Goal: Browse casually: Explore the website without a specific task or goal

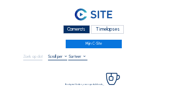
click at [81, 31] on div "Camera's" at bounding box center [76, 29] width 27 height 9
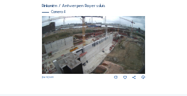
scroll to position [456, 0]
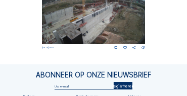
click at [114, 22] on img at bounding box center [93, 15] width 103 height 58
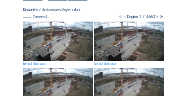
scroll to position [61, 0]
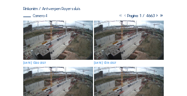
click at [50, 34] on img at bounding box center [58, 40] width 70 height 39
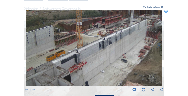
drag, startPoint x: 79, startPoint y: 60, endPoint x: 88, endPoint y: 57, distance: 8.9
click at [88, 57] on img at bounding box center [94, 48] width 137 height 77
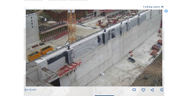
drag, startPoint x: 91, startPoint y: 58, endPoint x: 82, endPoint y: 58, distance: 9.1
click at [82, 58] on img at bounding box center [94, 48] width 137 height 77
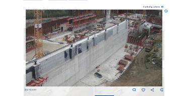
drag, startPoint x: 111, startPoint y: 52, endPoint x: 88, endPoint y: 67, distance: 27.8
click at [88, 67] on img at bounding box center [94, 48] width 137 height 77
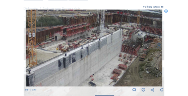
drag, startPoint x: 110, startPoint y: 46, endPoint x: 104, endPoint y: 55, distance: 10.9
click at [104, 55] on img at bounding box center [94, 48] width 137 height 77
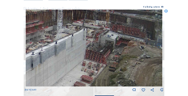
drag, startPoint x: 119, startPoint y: 58, endPoint x: 109, endPoint y: 60, distance: 10.1
click at [109, 60] on img at bounding box center [94, 48] width 137 height 77
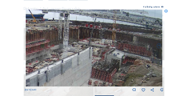
drag, startPoint x: 67, startPoint y: 49, endPoint x: 72, endPoint y: 68, distance: 18.8
click at [72, 68] on img at bounding box center [94, 48] width 137 height 77
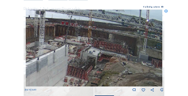
drag, startPoint x: 79, startPoint y: 58, endPoint x: 65, endPoint y: 56, distance: 14.3
click at [65, 56] on img at bounding box center [94, 48] width 137 height 77
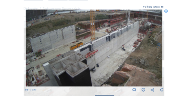
drag, startPoint x: 70, startPoint y: 50, endPoint x: 127, endPoint y: 30, distance: 59.8
click at [125, 30] on img at bounding box center [94, 48] width 137 height 77
drag, startPoint x: 89, startPoint y: 53, endPoint x: 126, endPoint y: 24, distance: 46.6
click at [126, 24] on img at bounding box center [94, 48] width 137 height 77
drag, startPoint x: 130, startPoint y: 56, endPoint x: 77, endPoint y: 47, distance: 53.6
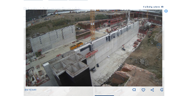
click at [76, 48] on img at bounding box center [94, 48] width 137 height 77
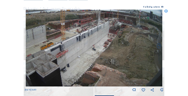
drag, startPoint x: 104, startPoint y: 50, endPoint x: 93, endPoint y: 49, distance: 11.6
click at [93, 49] on img at bounding box center [94, 48] width 137 height 77
click at [168, 12] on div "Scroll om door de tijd te reizen | Druk op de 'Alt'-knop + scroll om te Zoomen …" at bounding box center [94, 48] width 188 height 96
click at [167, 10] on icon at bounding box center [166, 12] width 4 height 4
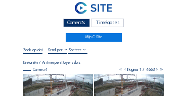
scroll to position [0, 0]
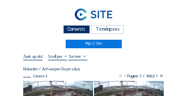
click at [75, 30] on div "Camera's" at bounding box center [76, 29] width 27 height 9
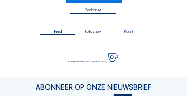
scroll to position [20, 0]
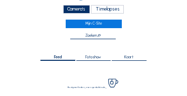
click at [70, 10] on div "Camera's" at bounding box center [76, 9] width 27 height 9
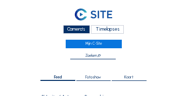
click at [79, 31] on div "Camera's" at bounding box center [76, 29] width 27 height 9
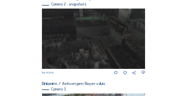
scroll to position [325, 0]
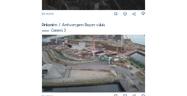
click at [106, 61] on img at bounding box center [93, 64] width 103 height 58
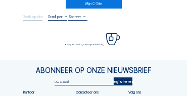
scroll to position [40, 0]
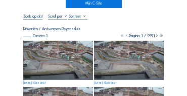
click at [57, 46] on img at bounding box center [58, 60] width 70 height 39
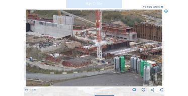
drag, startPoint x: 90, startPoint y: 40, endPoint x: 90, endPoint y: 60, distance: 19.7
click at [90, 60] on img at bounding box center [94, 48] width 137 height 77
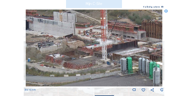
drag, startPoint x: 78, startPoint y: 46, endPoint x: 126, endPoint y: 46, distance: 47.9
click at [126, 46] on img at bounding box center [94, 48] width 137 height 77
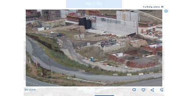
click at [98, 45] on img at bounding box center [94, 48] width 137 height 77
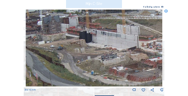
drag, startPoint x: 81, startPoint y: 32, endPoint x: 82, endPoint y: 45, distance: 13.6
click at [82, 45] on img at bounding box center [94, 48] width 137 height 77
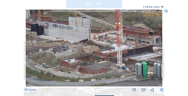
drag, startPoint x: 130, startPoint y: 51, endPoint x: 81, endPoint y: 44, distance: 49.0
click at [81, 44] on img at bounding box center [94, 48] width 137 height 77
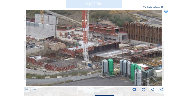
drag, startPoint x: 111, startPoint y: 45, endPoint x: 55, endPoint y: 39, distance: 55.7
click at [55, 39] on img at bounding box center [94, 48] width 137 height 77
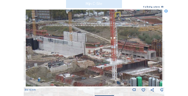
drag, startPoint x: 73, startPoint y: 27, endPoint x: 123, endPoint y: 47, distance: 54.3
click at [123, 47] on img at bounding box center [94, 48] width 137 height 77
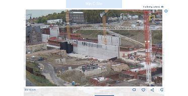
drag, startPoint x: 99, startPoint y: 43, endPoint x: 116, endPoint y: 45, distance: 17.3
click at [116, 45] on img at bounding box center [94, 48] width 137 height 77
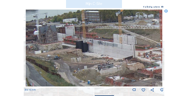
click at [96, 43] on img at bounding box center [94, 48] width 137 height 77
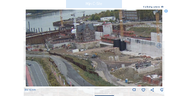
drag, startPoint x: 72, startPoint y: 41, endPoint x: 115, endPoint y: 39, distance: 42.9
click at [115, 39] on img at bounding box center [94, 48] width 137 height 77
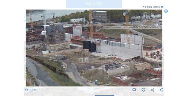
drag, startPoint x: 123, startPoint y: 42, endPoint x: 92, endPoint y: 43, distance: 30.3
click at [92, 43] on img at bounding box center [94, 48] width 137 height 77
click at [166, 12] on icon at bounding box center [166, 12] width 4 height 4
